Goal: Task Accomplishment & Management: Manage account settings

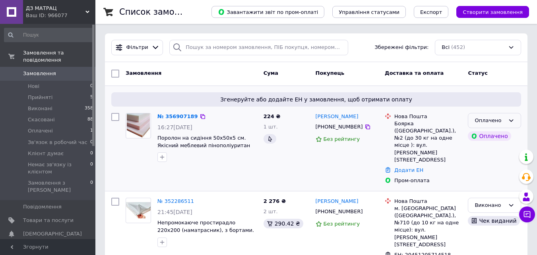
click at [516, 118] on div "Оплачено" at bounding box center [494, 121] width 53 height 16
click at [506, 135] on li "Прийнято" at bounding box center [494, 137] width 52 height 15
click at [365, 126] on icon at bounding box center [368, 127] width 6 height 6
click at [180, 117] on link "№ 356907189" at bounding box center [175, 116] width 37 height 6
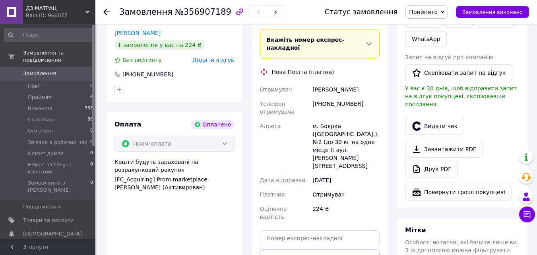
scroll to position [239, 0]
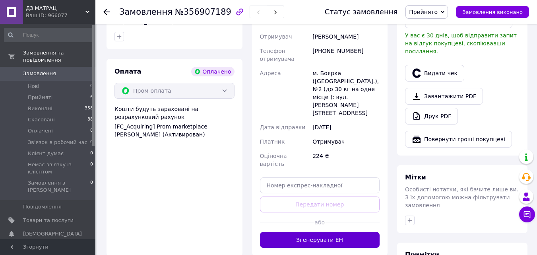
click at [314, 232] on button "Згенерувати ЕН" at bounding box center [320, 240] width 120 height 16
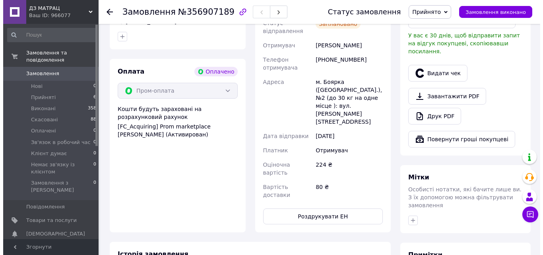
scroll to position [119, 0]
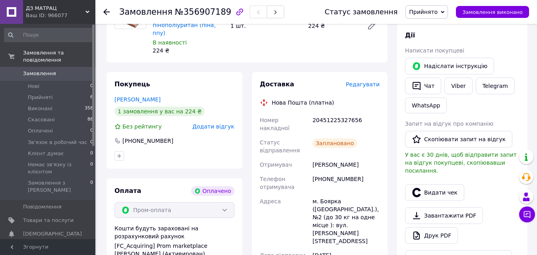
click at [364, 81] on span "Редагувати" at bounding box center [363, 84] width 34 height 6
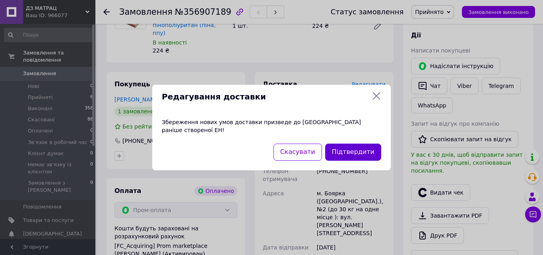
click at [341, 149] on button "Підтвердити" at bounding box center [353, 152] width 56 height 17
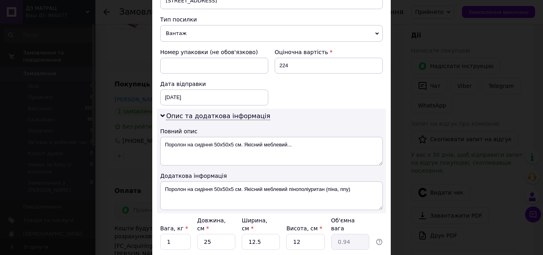
scroll to position [358, 0]
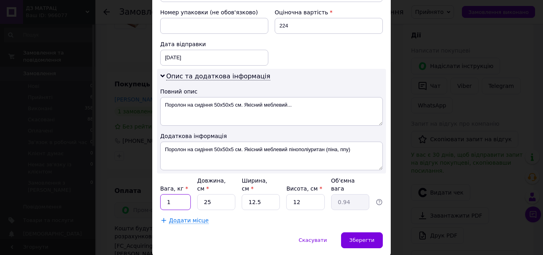
click at [177, 194] on input "1" at bounding box center [175, 202] width 31 height 16
type input "0"
type input "1"
click at [219, 194] on input "25" at bounding box center [216, 202] width 38 height 16
type input "2"
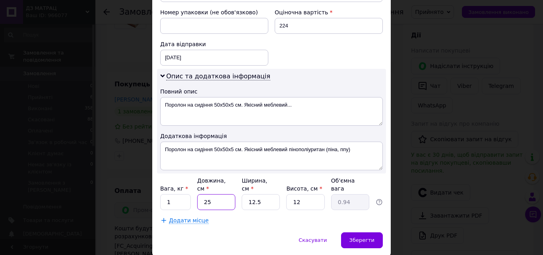
type input "0.1"
type input "2"
type input "0.1"
type input "26"
type input "0.98"
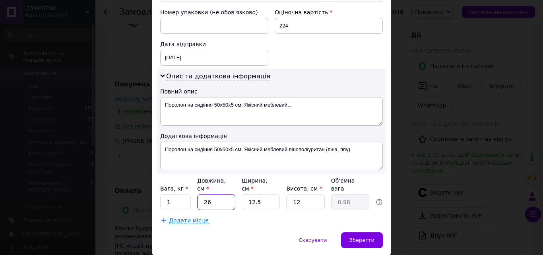
type input "26"
click at [269, 194] on input "12.5" at bounding box center [261, 202] width 38 height 16
type input "12."
type input "0.94"
type input "1"
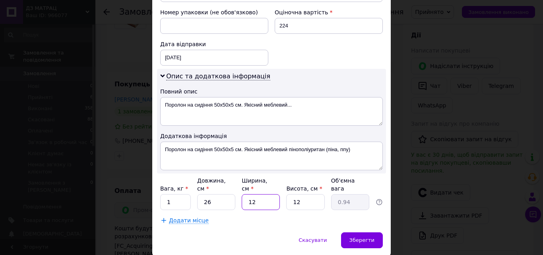
type input "0.1"
type input "1"
type input "0.1"
type input "14"
type input "1.09"
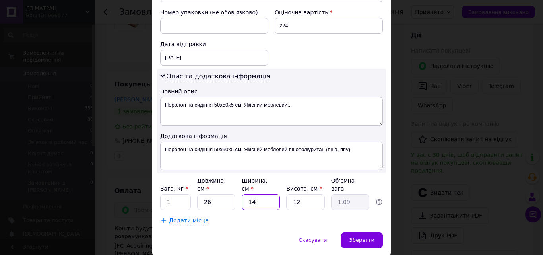
type input "14"
click at [305, 194] on input "12" at bounding box center [305, 202] width 38 height 16
type input "1"
type input "0.1"
type input "1"
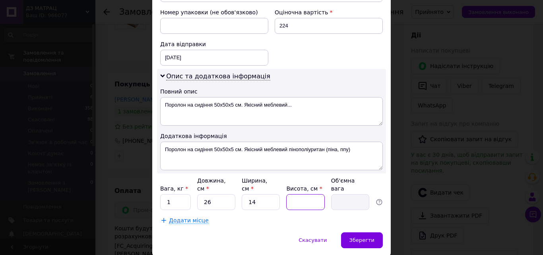
type input "0.1"
type input "15"
type input "1.37"
type input "15"
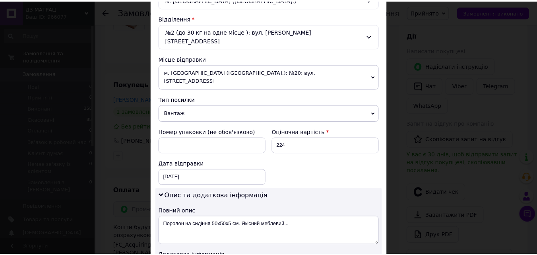
scroll to position [362, 0]
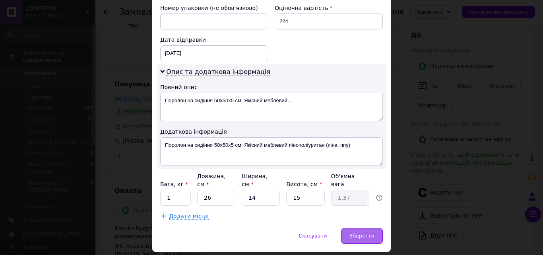
click at [365, 228] on div "Зберегти" at bounding box center [362, 236] width 42 height 16
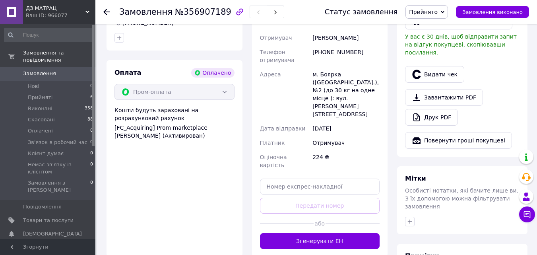
scroll to position [239, 0]
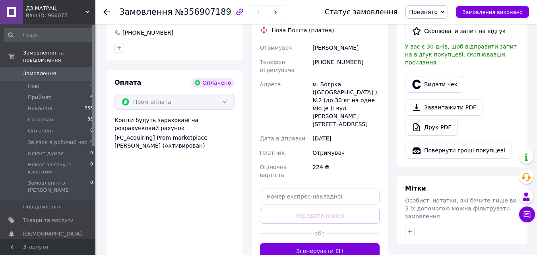
scroll to position [228, 0]
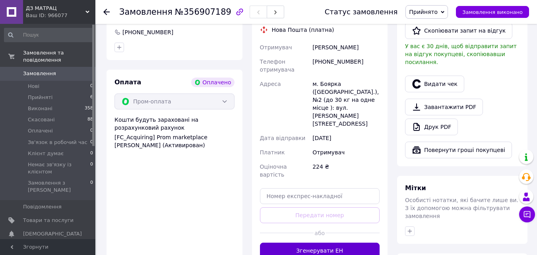
click at [311, 243] on button "Згенерувати ЕН" at bounding box center [320, 251] width 120 height 16
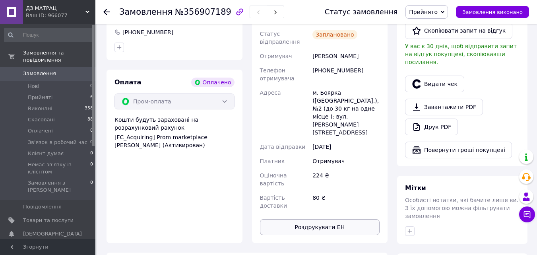
click at [321, 219] on button "Роздрукувати ЕН" at bounding box center [320, 227] width 120 height 16
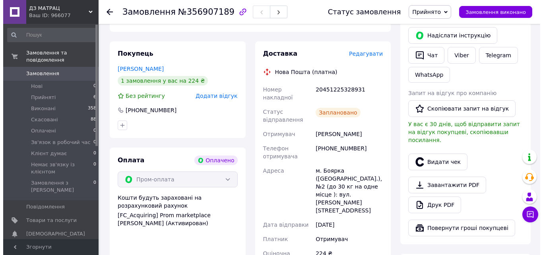
scroll to position [148, 0]
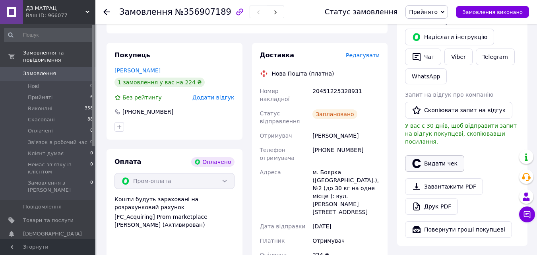
click at [435, 155] on button "Видати чек" at bounding box center [434, 163] width 59 height 17
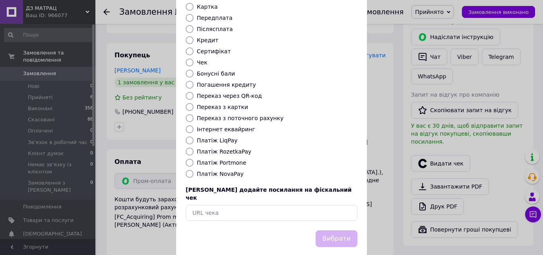
scroll to position [0, 0]
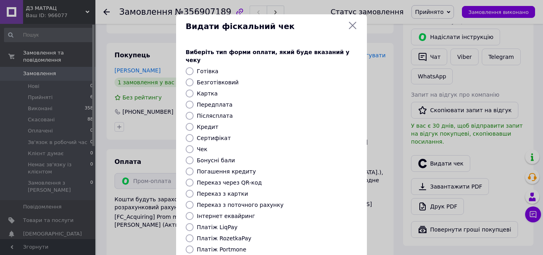
click at [208, 79] on label "Безготівковий" at bounding box center [218, 82] width 42 height 6
click at [194, 78] on input "Безготівковий" at bounding box center [190, 82] width 8 height 8
radio input "true"
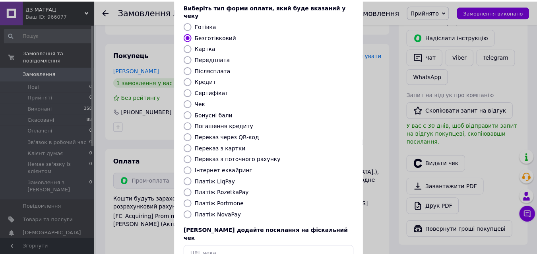
scroll to position [87, 0]
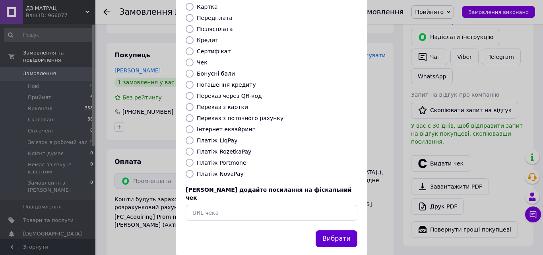
click at [330, 230] on button "Вибрати" at bounding box center [337, 238] width 42 height 17
